Goal: Find specific page/section: Find specific page/section

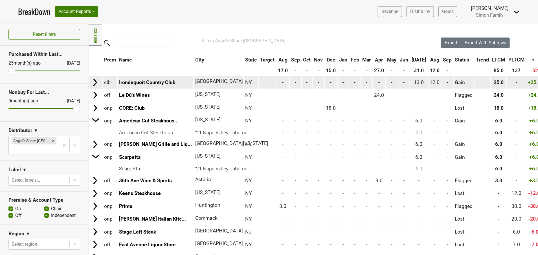
click at [96, 84] on img at bounding box center [95, 82] width 8 height 8
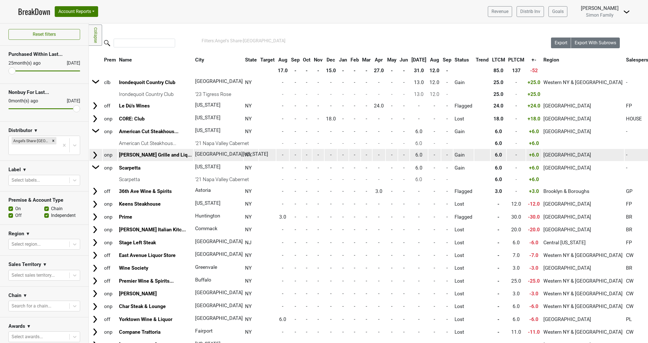
click at [97, 154] on img at bounding box center [95, 155] width 8 height 8
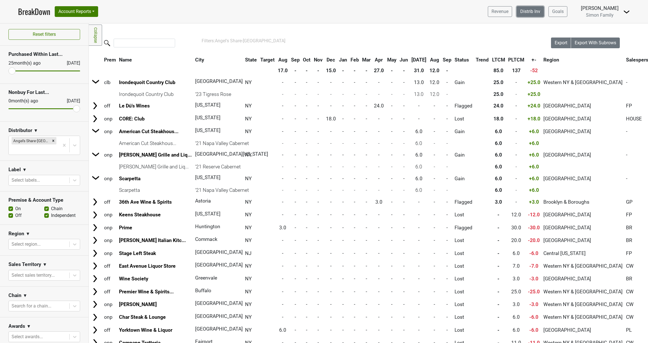
click at [534, 16] on link "Distrib Inv" at bounding box center [530, 11] width 27 height 11
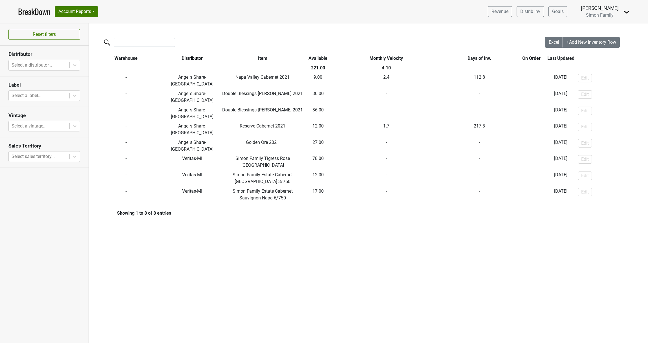
click at [602, 192] on div "Excel +Add New Inventory Row Warehouse Distributor Item Available Monthly Veloc…" at bounding box center [368, 125] width 559 height 204
click at [76, 14] on button "Account Reports" at bounding box center [76, 11] width 43 height 11
click at [77, 23] on link "SuperRanker" at bounding box center [80, 24] width 50 height 9
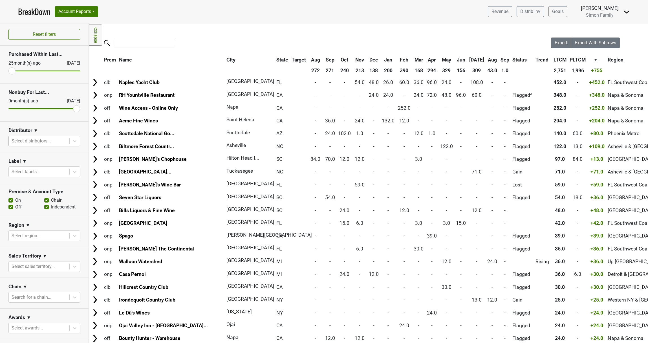
click at [52, 143] on div at bounding box center [39, 141] width 55 height 8
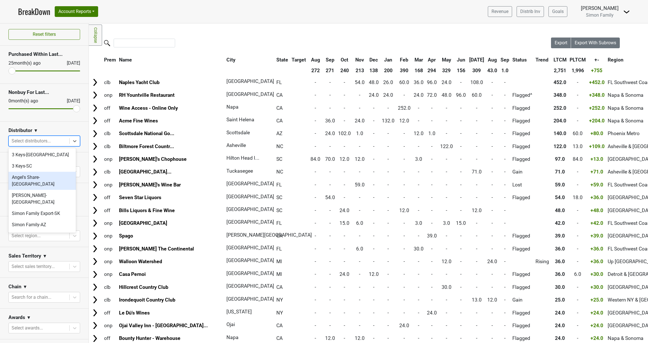
click at [47, 178] on div "Angel's Share-[GEOGRAPHIC_DATA]" at bounding box center [41, 181] width 67 height 18
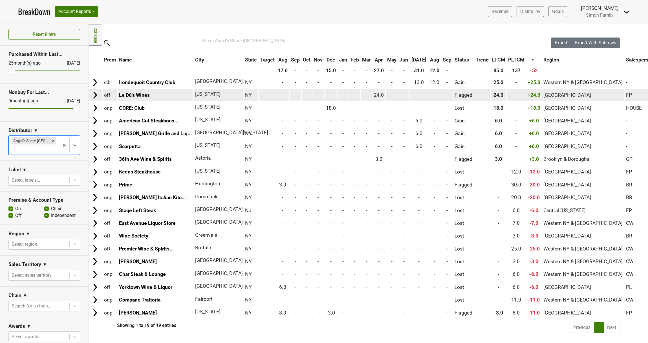
click at [96, 92] on img at bounding box center [95, 95] width 8 height 8
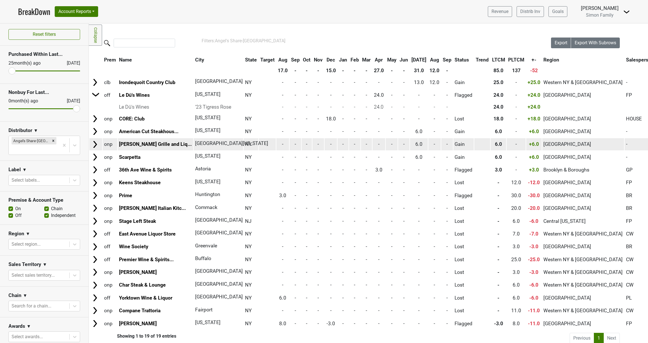
click at [96, 144] on img at bounding box center [95, 144] width 8 height 8
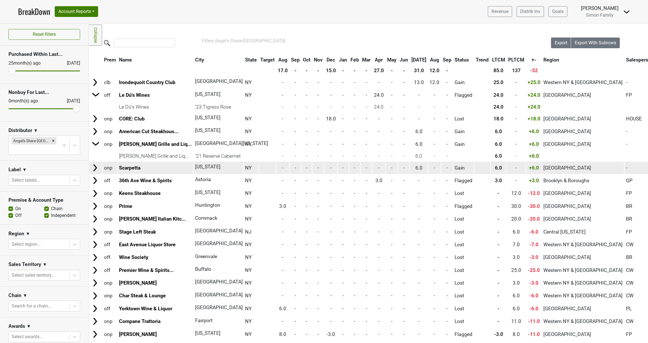
click at [96, 167] on img at bounding box center [95, 168] width 8 height 8
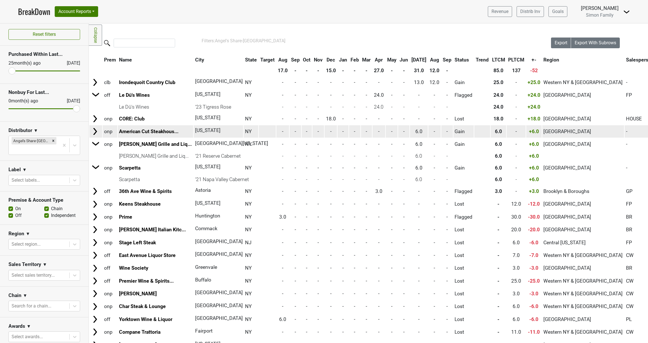
click at [91, 131] on td at bounding box center [95, 131] width 13 height 12
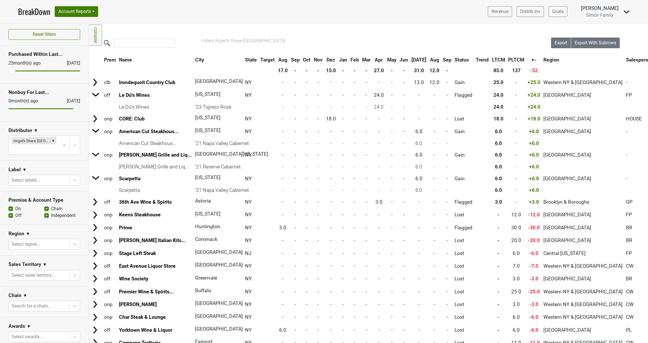
click at [330, 39] on div "Filters: [PERSON_NAME]'s Share-[GEOGRAPHIC_DATA]" at bounding box center [369, 41] width 334 height 7
